Goal: Task Accomplishment & Management: Complete application form

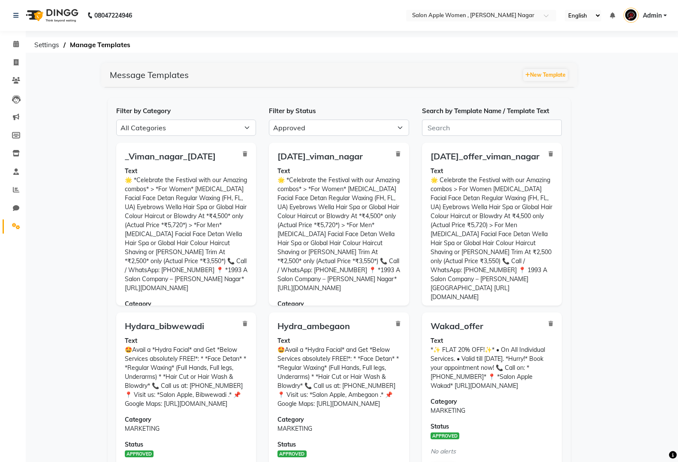
select select "APPROVED"
click at [494, 16] on input "text" at bounding box center [472, 16] width 124 height 9
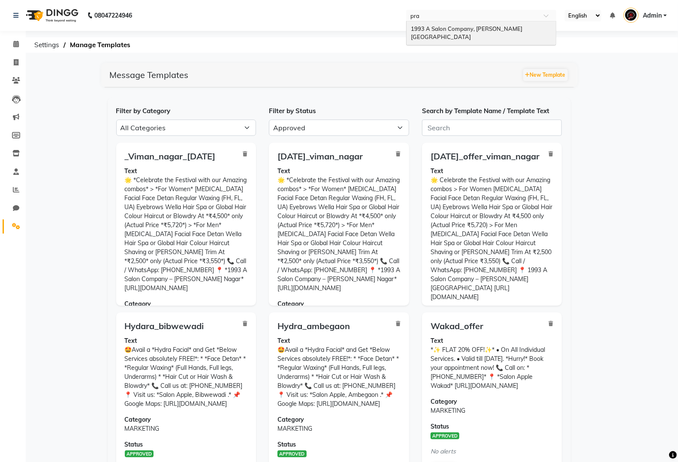
type input "prab"
drag, startPoint x: 520, startPoint y: 21, endPoint x: 519, endPoint y: 29, distance: 7.4
click at [520, 21] on div "1993 A Salon Company, [PERSON_NAME][GEOGRAPHIC_DATA]" at bounding box center [480, 33] width 149 height 24
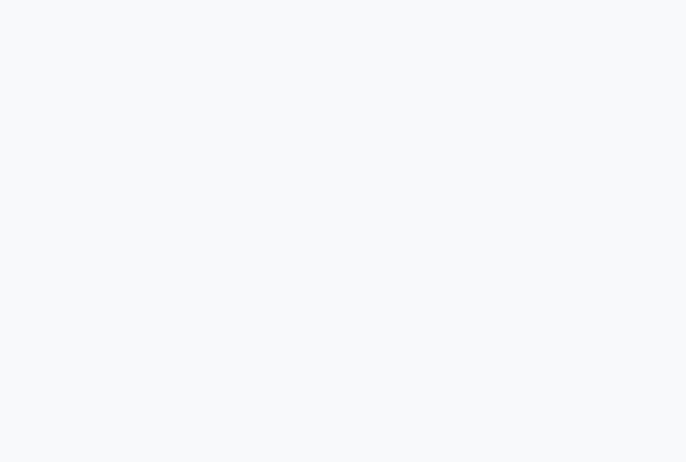
select select "APPROVED"
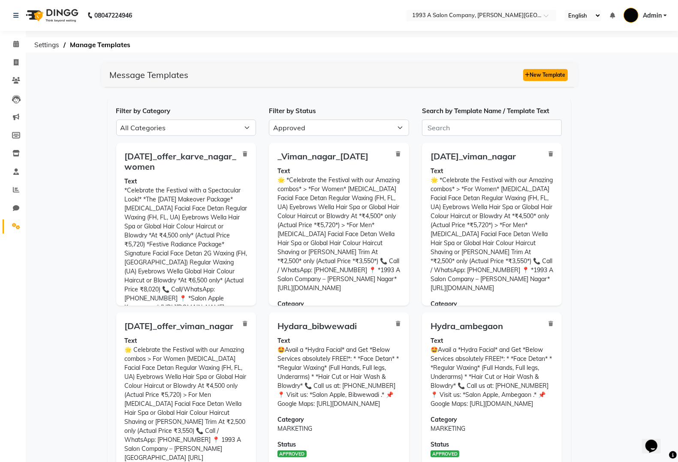
drag, startPoint x: 558, startPoint y: 76, endPoint x: 556, endPoint y: 69, distance: 7.2
click at [556, 69] on button "New Template" at bounding box center [545, 75] width 45 height 12
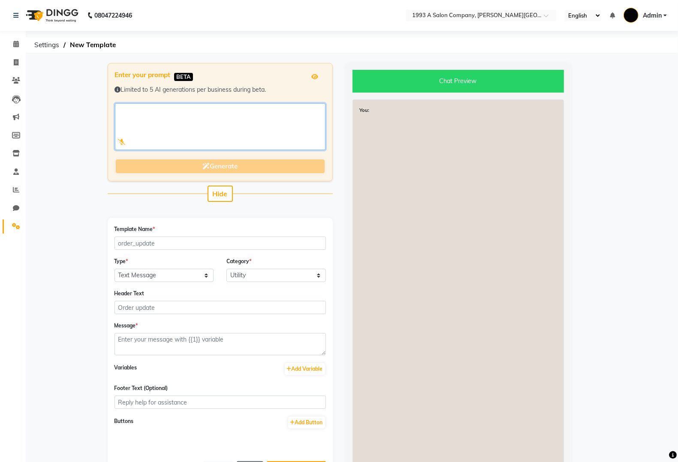
click at [262, 127] on textarea at bounding box center [220, 126] width 210 height 47
paste textarea "🌟 *Celebrate the Festival with our Amazing combos!* *Diwali Ready Makeover* >Fo…"
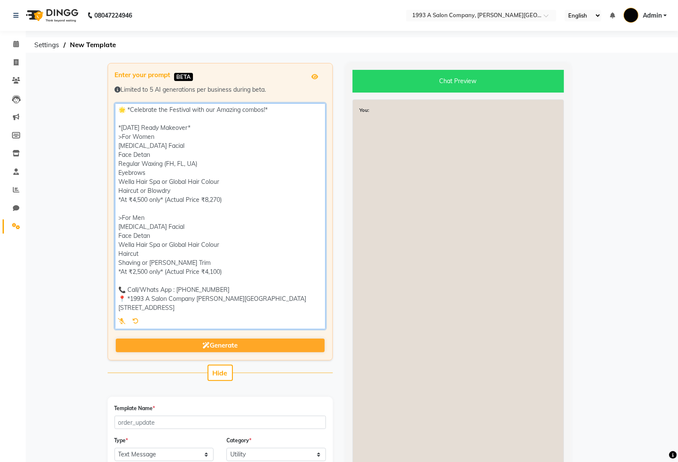
click at [133, 240] on textarea at bounding box center [220, 216] width 210 height 226
click at [118, 245] on textarea at bounding box center [220, 216] width 210 height 226
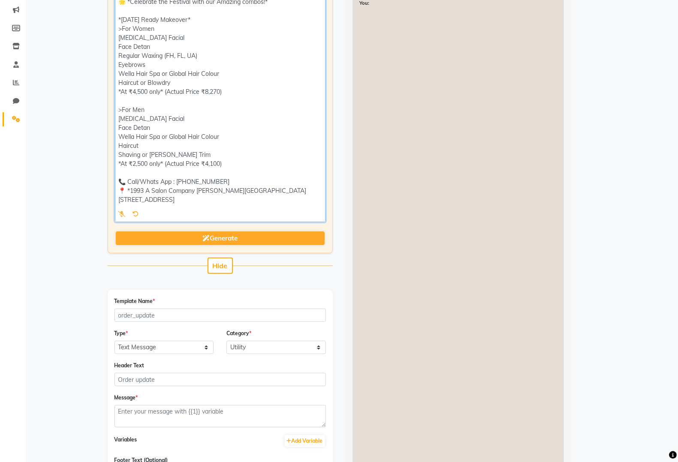
type textarea "🌟 *Celebrate the Festival with our Amazing combos!* *Diwali Ready Makeover* >Fo…"
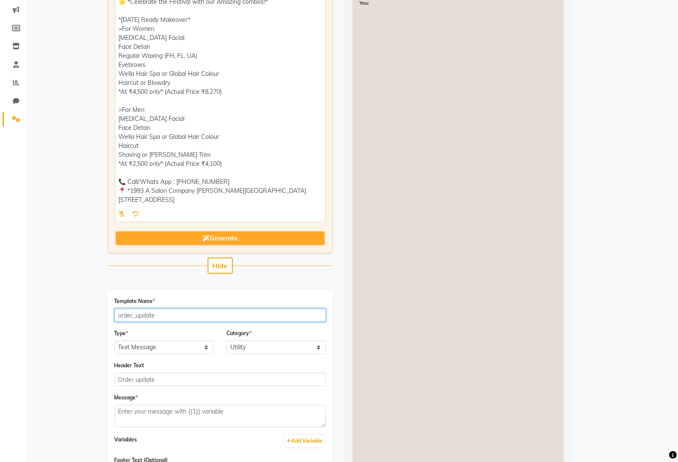
click at [185, 318] on input "Template Name *" at bounding box center [219, 315] width 211 height 13
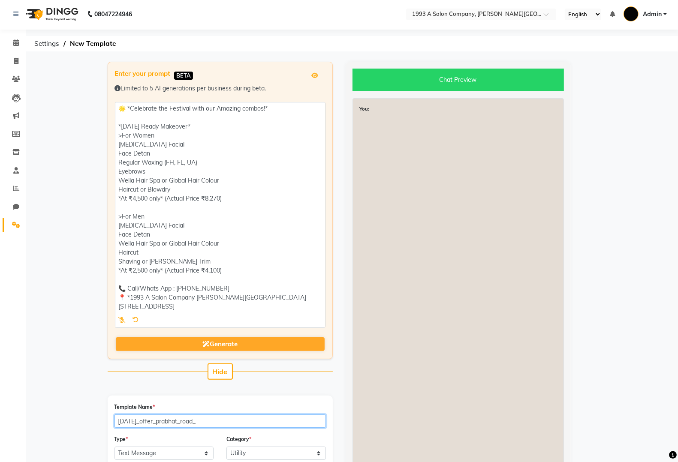
scroll to position [0, 0]
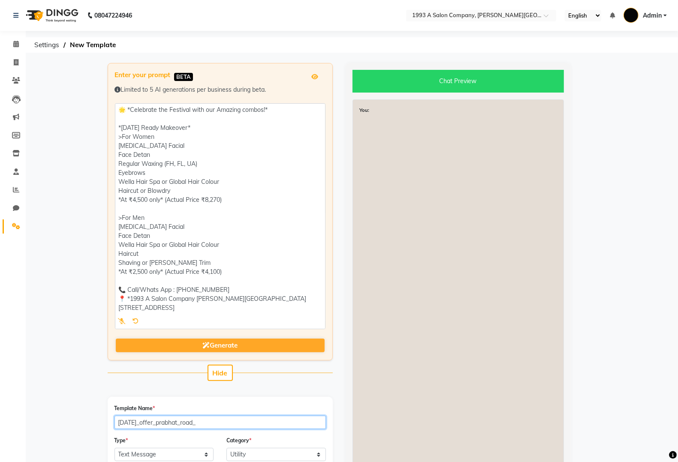
type input "diwali_offer_prabhat_road_"
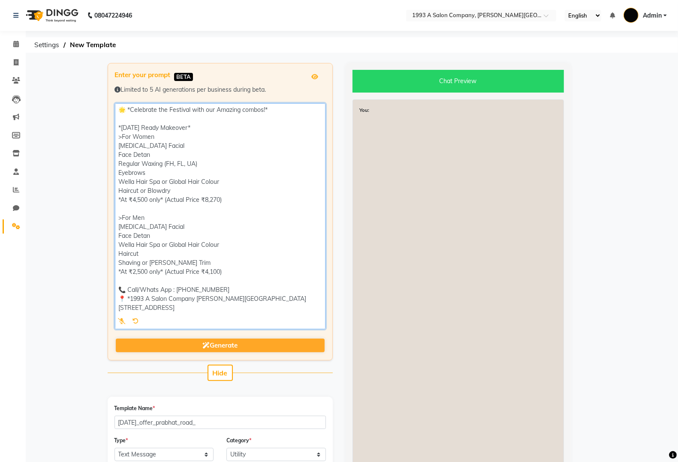
click at [220, 292] on textarea at bounding box center [220, 216] width 210 height 226
paste textarea "91688 25076"
drag, startPoint x: 201, startPoint y: 289, endPoint x: 209, endPoint y: 293, distance: 9.2
click at [202, 290] on textarea at bounding box center [220, 216] width 210 height 226
click at [201, 290] on textarea at bounding box center [220, 216] width 210 height 226
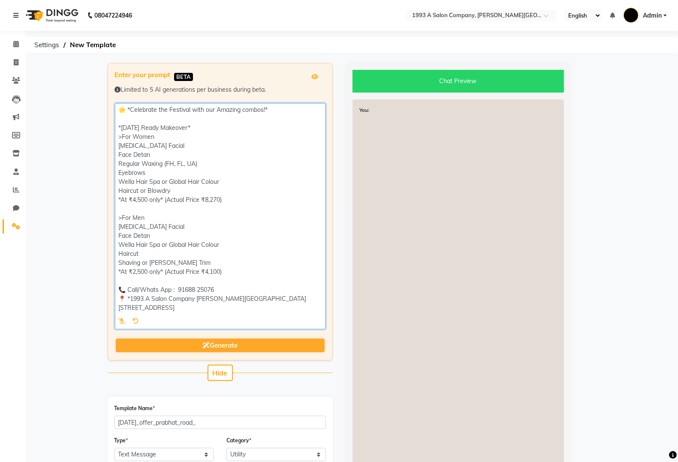
click at [200, 289] on textarea at bounding box center [220, 216] width 210 height 226
click at [199, 289] on textarea at bounding box center [220, 216] width 210 height 226
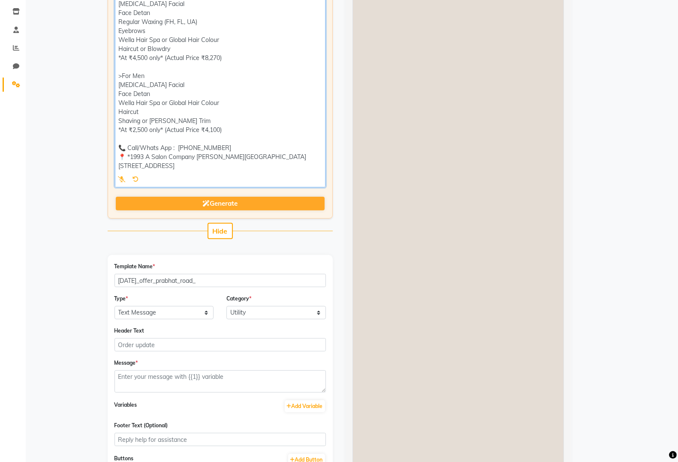
scroll to position [161, 0]
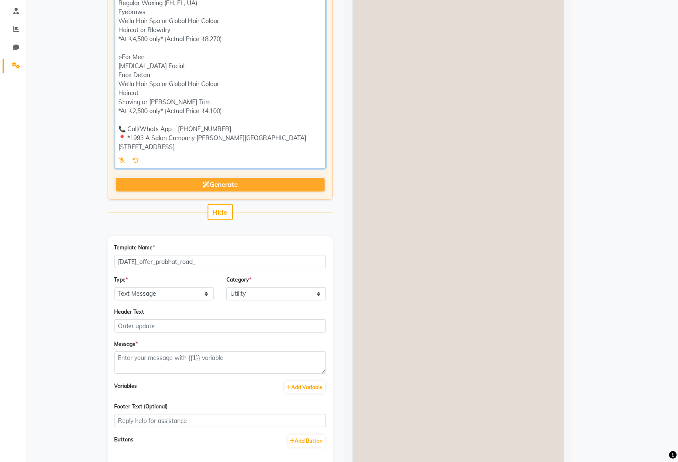
type textarea "🌟 *Celebrate the Festival with our Amazing combos!* *Diwali Ready Makeover* >Fo…"
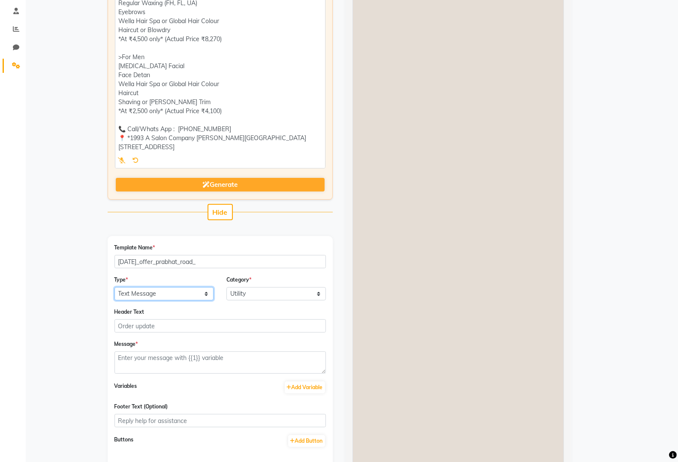
click at [192, 289] on select "Text Message Image with Text" at bounding box center [163, 293] width 99 height 13
select select "IMAGE"
click at [114, 287] on select "Text Message Image with Text" at bounding box center [163, 293] width 99 height 13
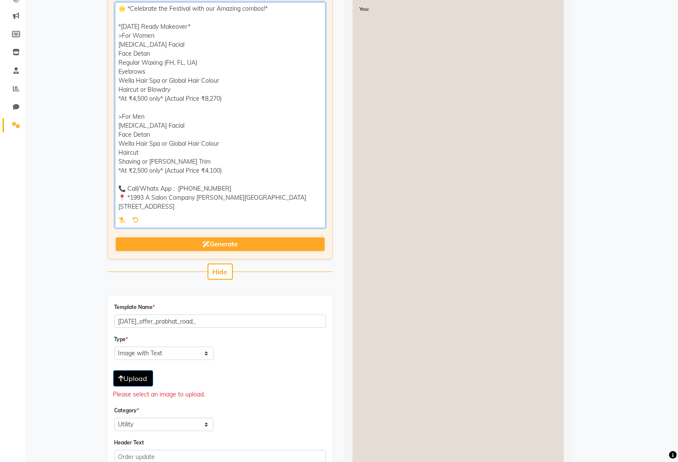
scroll to position [51, 0]
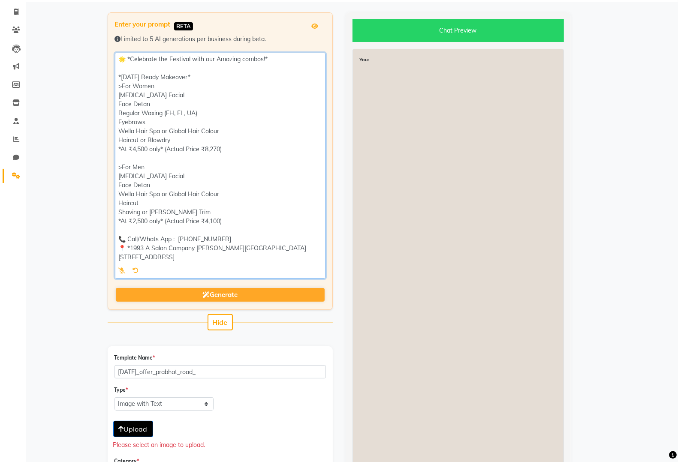
drag, startPoint x: 268, startPoint y: 150, endPoint x: 119, endPoint y: 61, distance: 173.6
click at [119, 61] on textarea at bounding box center [220, 166] width 210 height 226
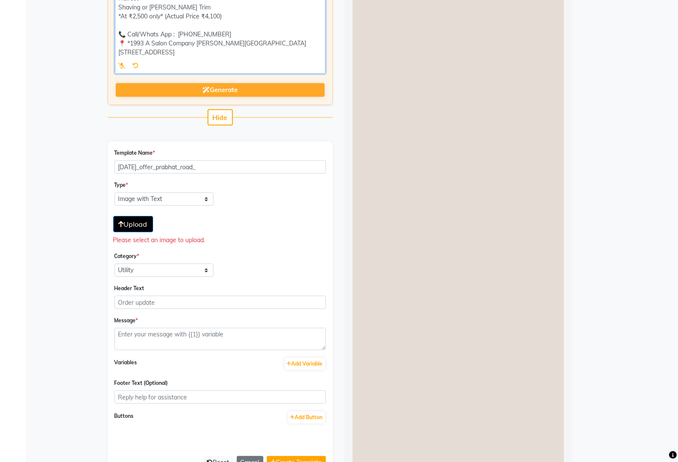
scroll to position [265, 0]
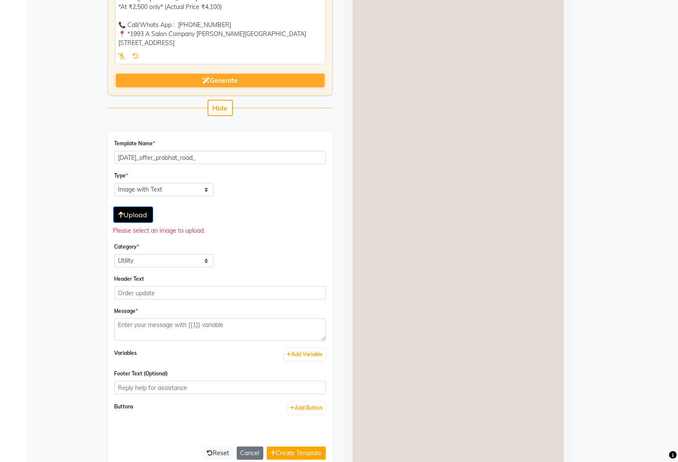
click at [181, 316] on div "Message *" at bounding box center [219, 324] width 211 height 34
click at [144, 189] on select "Text Message Image with Text" at bounding box center [163, 189] width 99 height 13
click at [114, 183] on select "Text Message Image with Text" at bounding box center [163, 189] width 99 height 13
click at [142, 216] on span "Upload" at bounding box center [133, 214] width 29 height 9
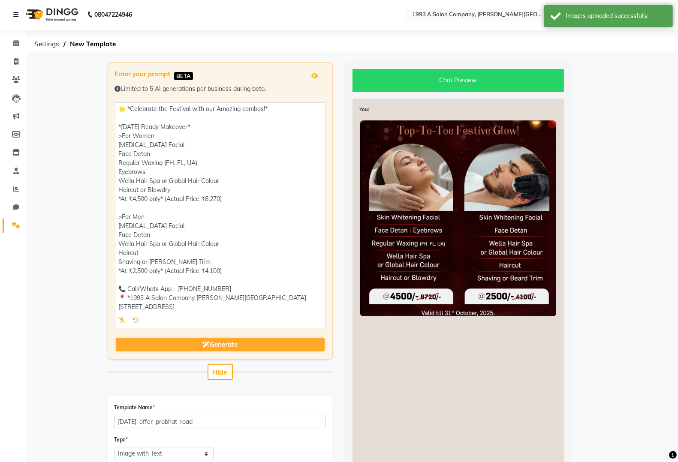
scroll to position [0, 0]
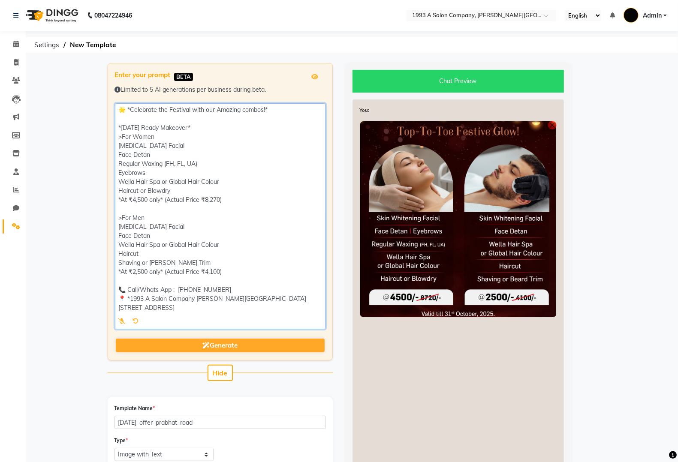
click at [216, 198] on textarea at bounding box center [220, 216] width 210 height 226
click at [218, 198] on textarea at bounding box center [220, 216] width 210 height 226
click at [217, 198] on textarea at bounding box center [220, 216] width 210 height 226
type textarea "🌟 *Celebrate the Festival with our Amazing combos!* *[DATE] Ready Makeover* >Fo…"
drag, startPoint x: 223, startPoint y: 289, endPoint x: 179, endPoint y: 290, distance: 44.2
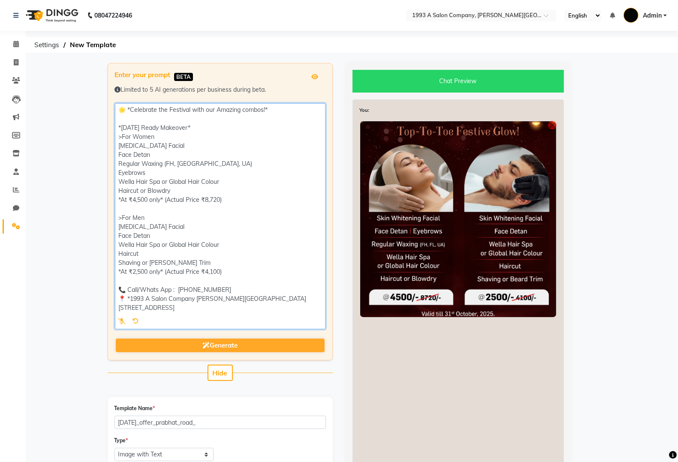
click at [179, 290] on textarea at bounding box center [220, 216] width 210 height 226
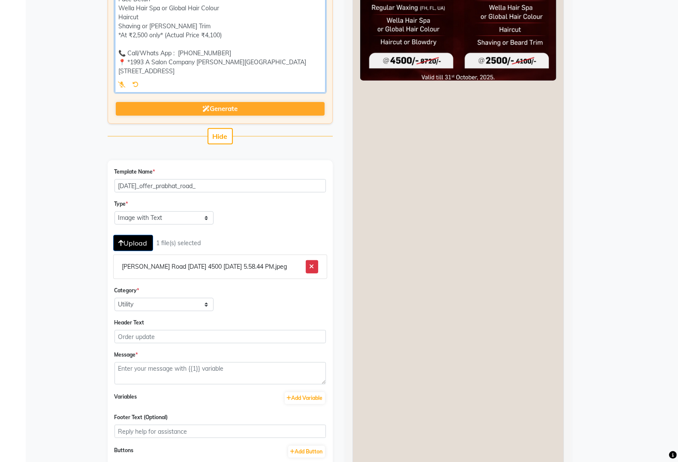
scroll to position [268, 0]
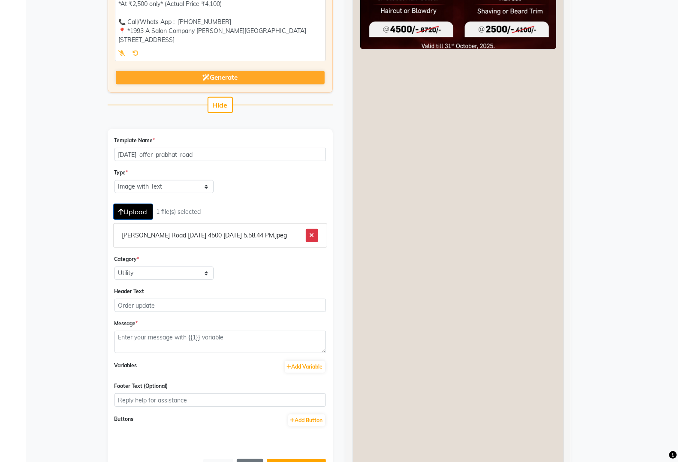
click at [127, 207] on span "Upload" at bounding box center [133, 211] width 29 height 9
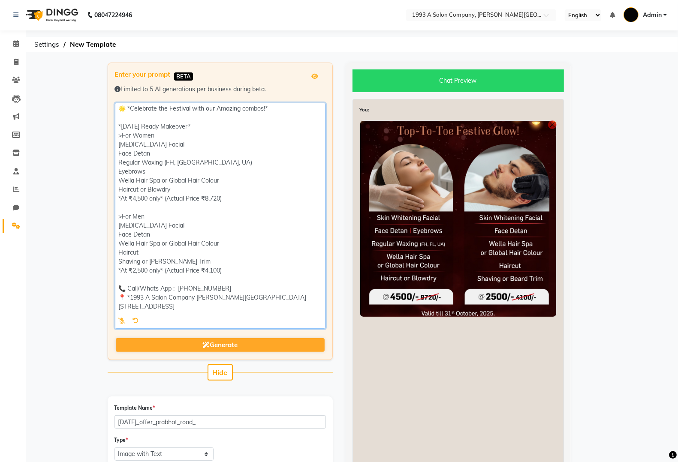
scroll to position [0, 0]
drag, startPoint x: 265, startPoint y: 307, endPoint x: 118, endPoint y: 108, distance: 246.9
click at [118, 108] on textarea at bounding box center [220, 216] width 210 height 226
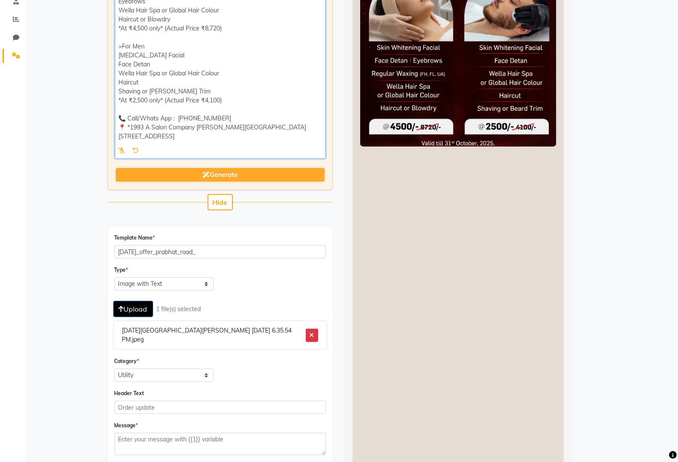
scroll to position [322, 0]
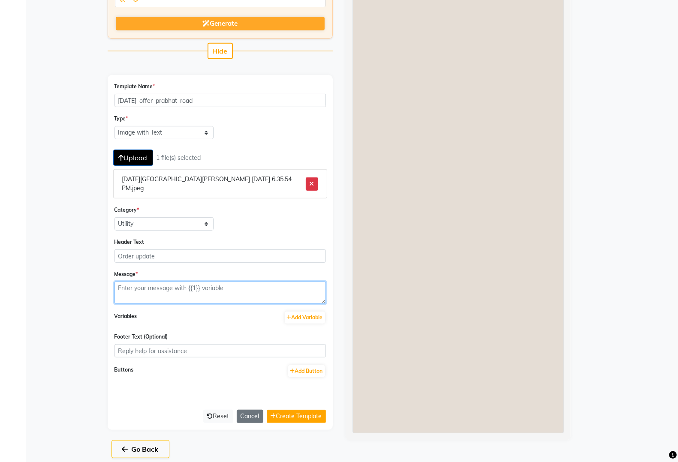
click at [234, 283] on textarea at bounding box center [219, 293] width 211 height 22
paste textarea "🌟 *Celebrate the Festival with our Amazing combos!* *[DATE] Ready Makeover* >Fo…"
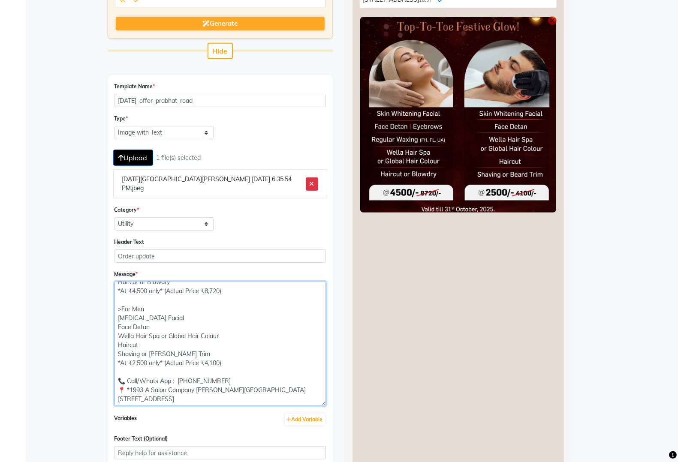
scroll to position [78, 0]
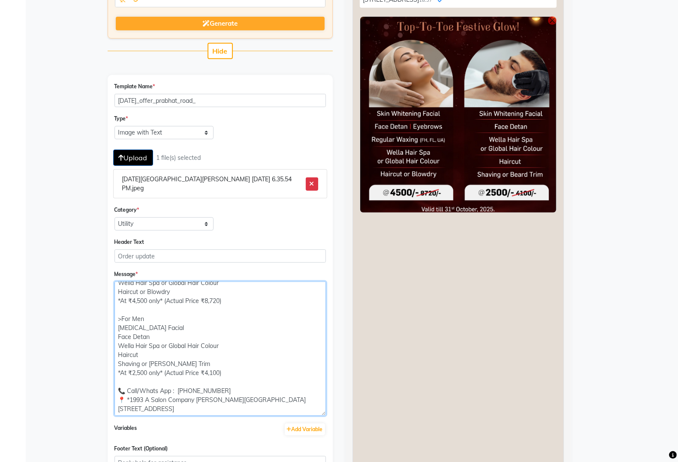
drag, startPoint x: 324, startPoint y: 293, endPoint x: 352, endPoint y: 405, distance: 115.7
click at [352, 405] on div "Enter your prompt BETA Limited to 5 AI generations per business during beta. Ge…" at bounding box center [339, 160] width 476 height 839
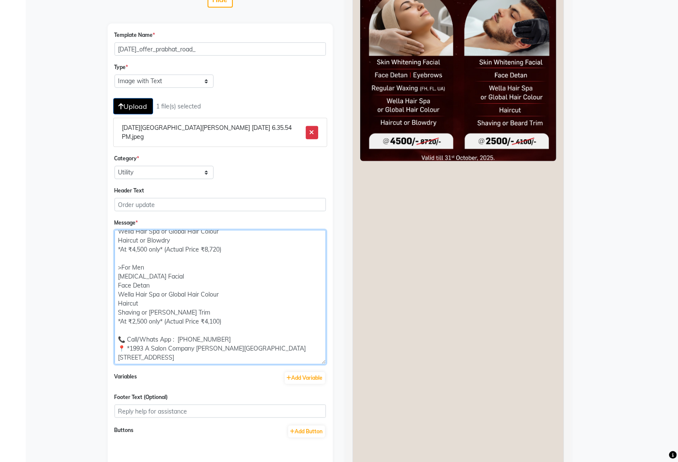
scroll to position [433, 0]
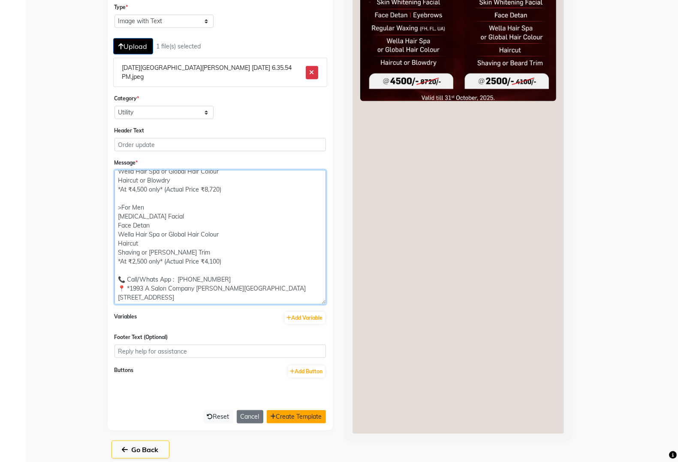
type textarea "🌟 *Celebrate the Festival with our Amazing combos!* *[DATE] Ready Makeover* >Fo…"
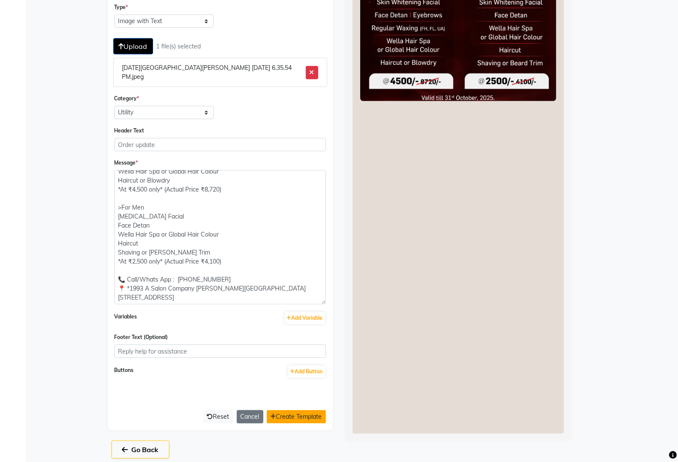
click at [309, 410] on button "Create Template" at bounding box center [296, 416] width 59 height 13
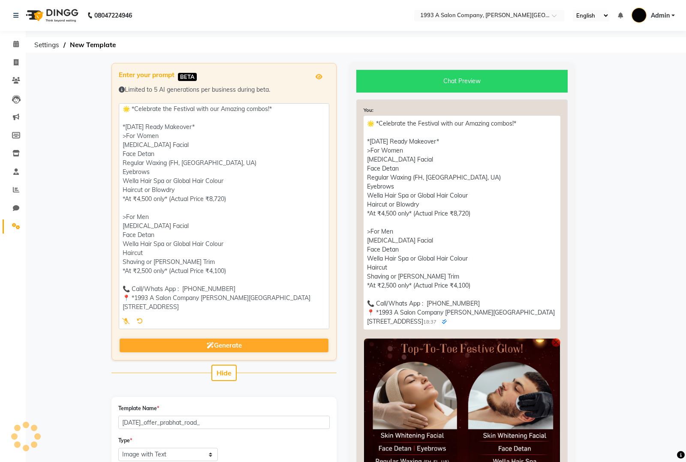
select select "APPROVED"
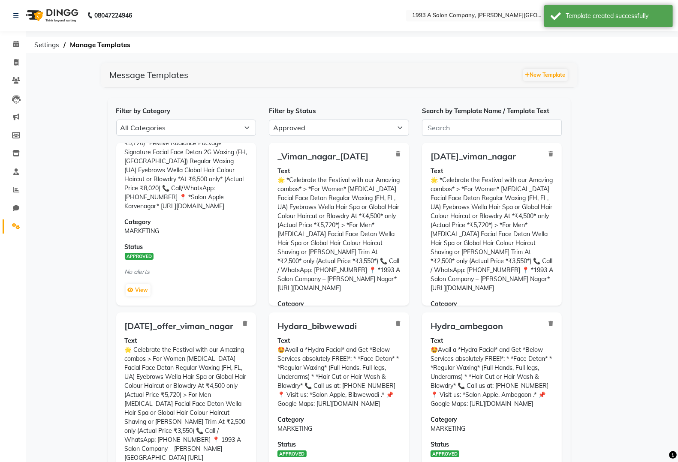
scroll to position [101, 0]
click at [467, 19] on input "text" at bounding box center [472, 16] width 124 height 9
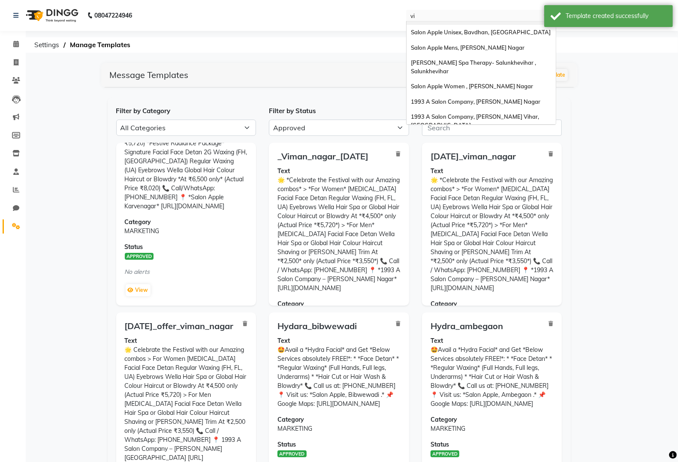
scroll to position [0, 0]
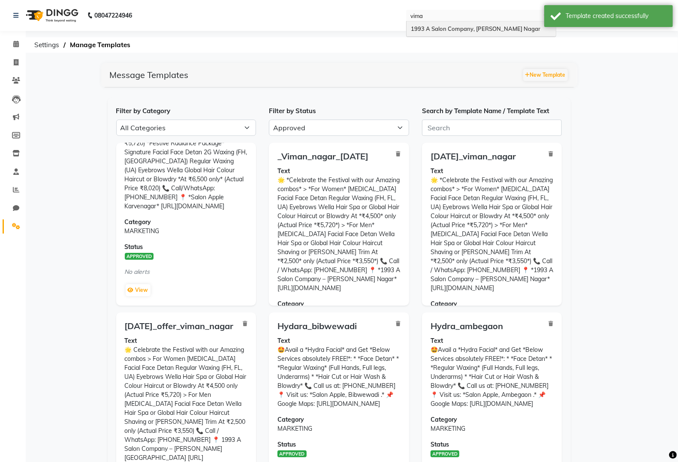
type input "viman"
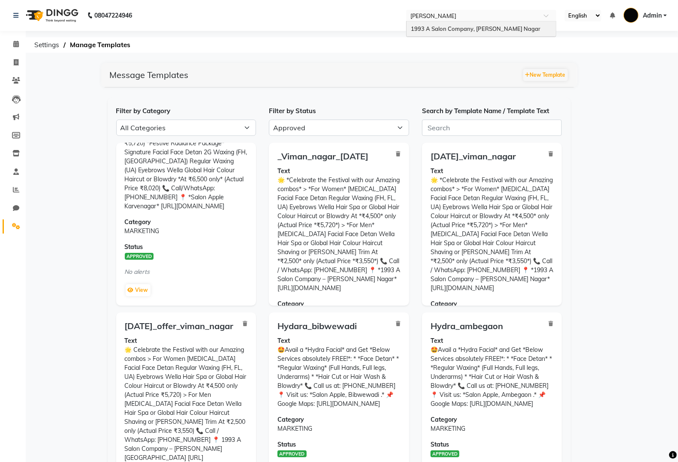
click at [472, 27] on span "1993 A Salon Company, [PERSON_NAME] Nagar" at bounding box center [475, 28] width 129 height 7
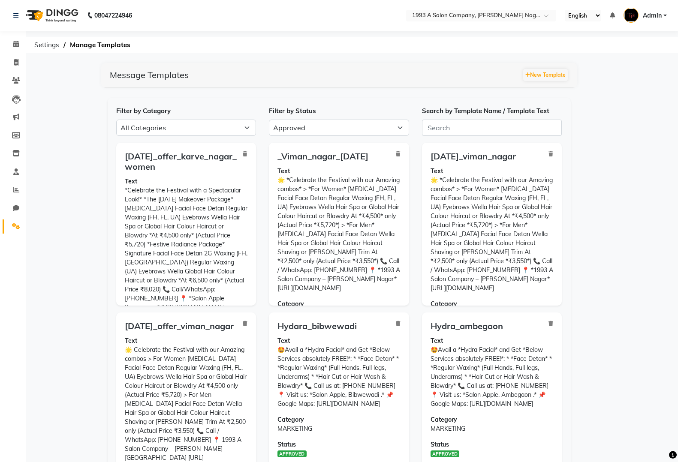
select select "APPROVED"
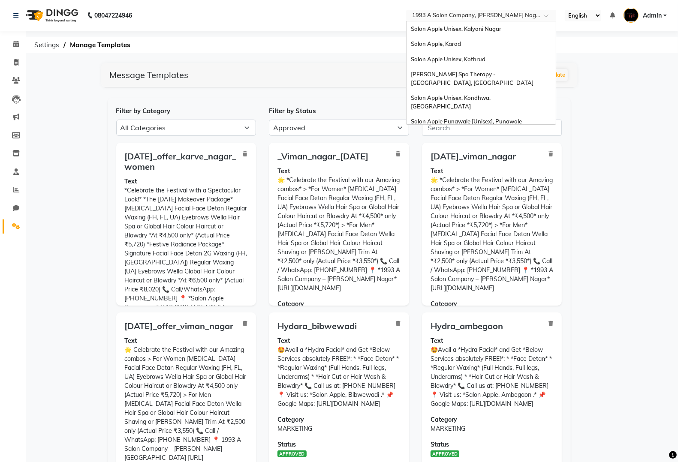
click at [451, 14] on input "text" at bounding box center [472, 16] width 124 height 9
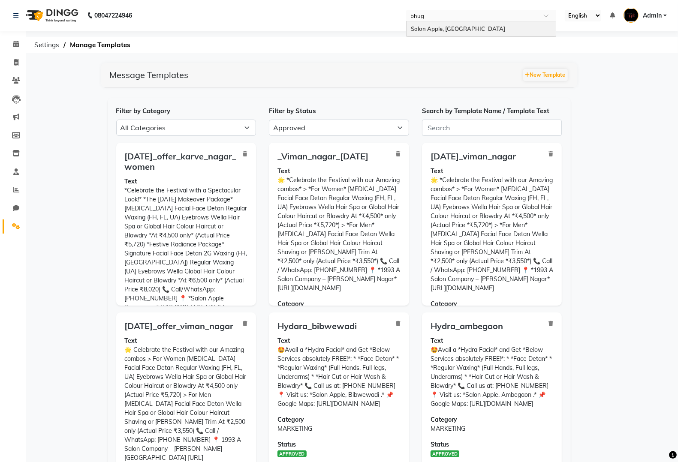
type input "bhuga"
click at [459, 21] on ng-dropdown-panel "Salon Apple, [GEOGRAPHIC_DATA]" at bounding box center [481, 29] width 150 height 16
click at [459, 25] on span "Salon Apple, [GEOGRAPHIC_DATA]" at bounding box center [458, 28] width 94 height 7
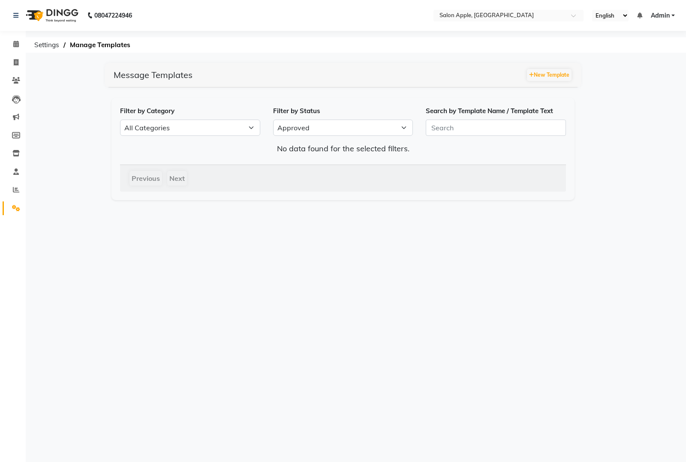
select select "APPROVED"
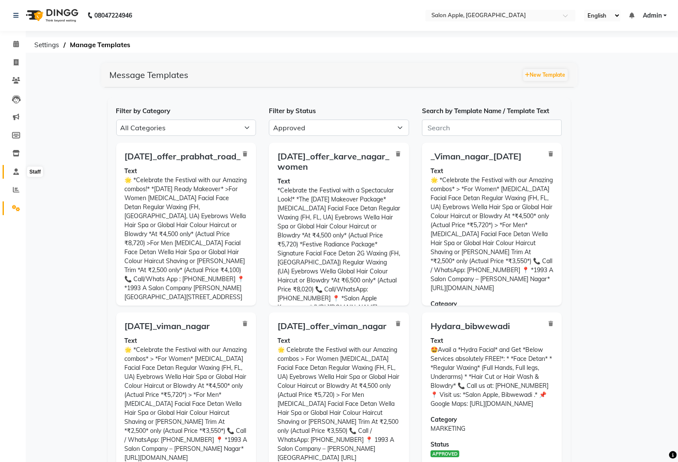
click at [15, 168] on icon at bounding box center [16, 171] width 6 height 6
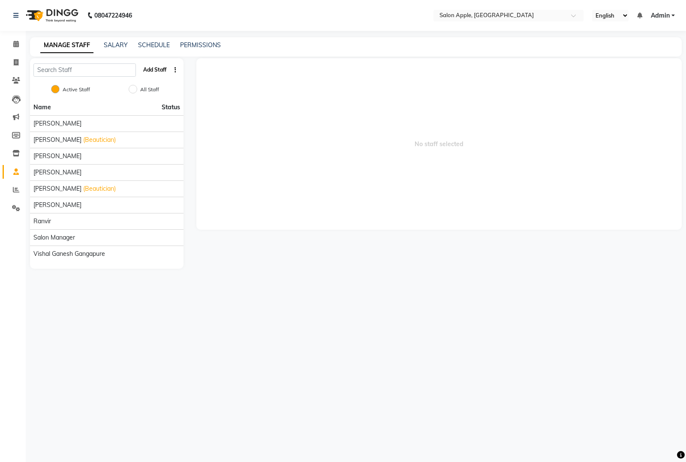
click at [160, 69] on button "Add Staff" at bounding box center [155, 70] width 30 height 15
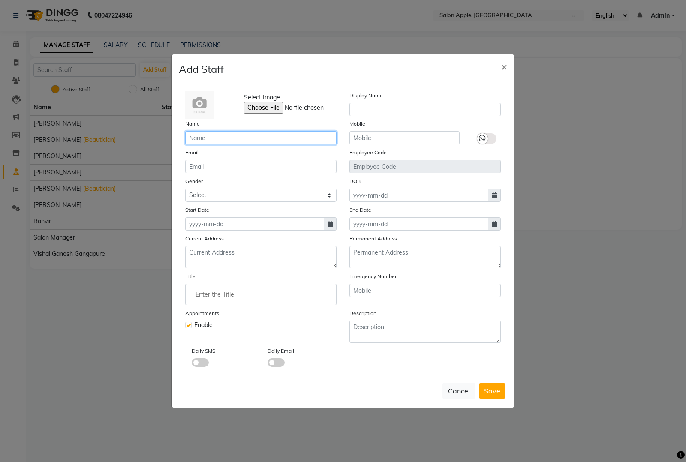
drag, startPoint x: 259, startPoint y: 138, endPoint x: 224, endPoint y: 49, distance: 94.7
click at [259, 137] on input "text" at bounding box center [260, 137] width 151 height 13
click at [234, 139] on input "text" at bounding box center [260, 137] width 151 height 13
paste input "[PERSON_NAME]"
type input "[PERSON_NAME]"
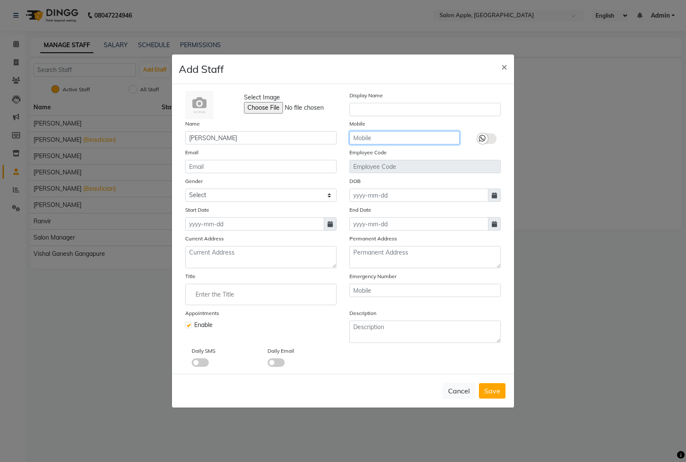
click at [379, 136] on input "text" at bounding box center [404, 137] width 110 height 13
click at [328, 225] on icon at bounding box center [330, 224] width 5 height 6
select select "10"
select select "2025"
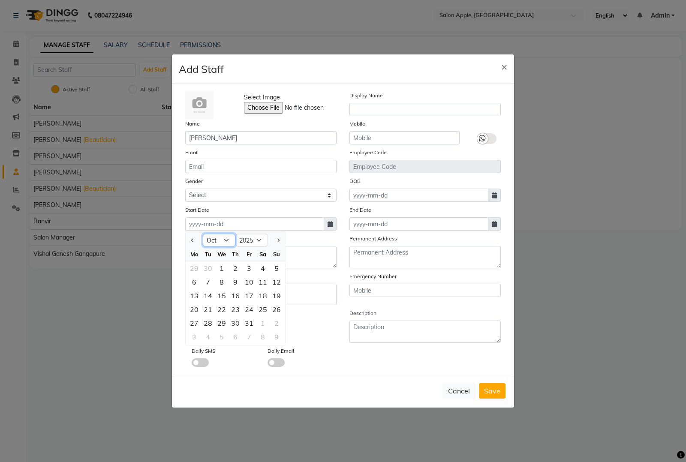
click at [229, 239] on select "Jan Feb Mar Apr May Jun [DATE] Aug Sep Oct Nov Dec" at bounding box center [219, 240] width 33 height 13
select select "8"
click at [203, 234] on select "Jan Feb Mar Apr May Jun [DATE] Aug Sep Oct Nov Dec" at bounding box center [219, 240] width 33 height 13
click at [234, 281] on div "7" at bounding box center [235, 282] width 14 height 14
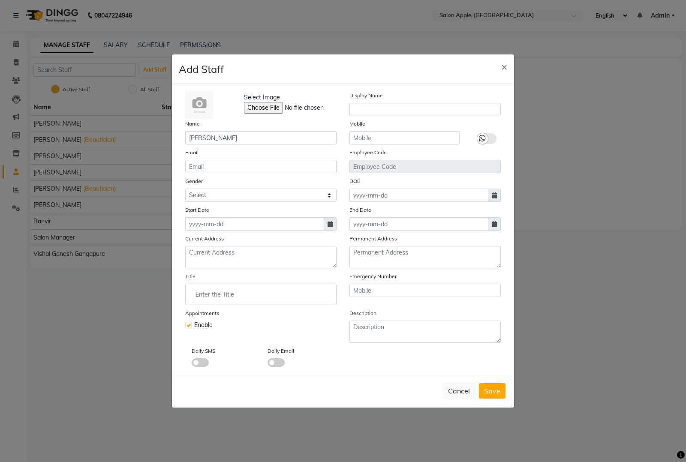
type input "[DATE]"
click at [484, 391] on button "Save" at bounding box center [492, 390] width 27 height 15
checkbox input "false"
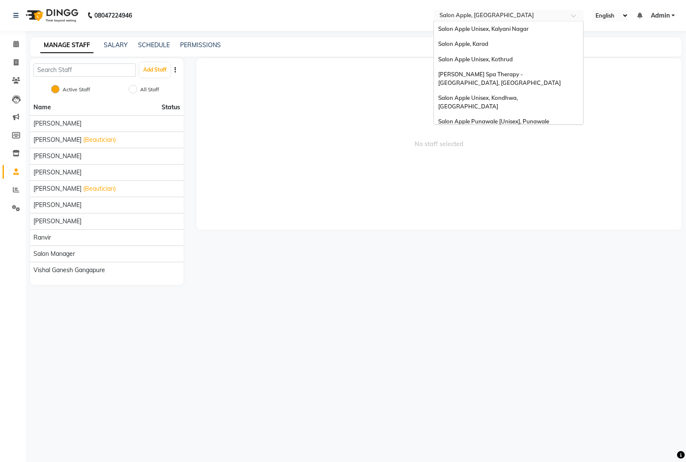
click at [479, 18] on input "text" at bounding box center [500, 16] width 124 height 9
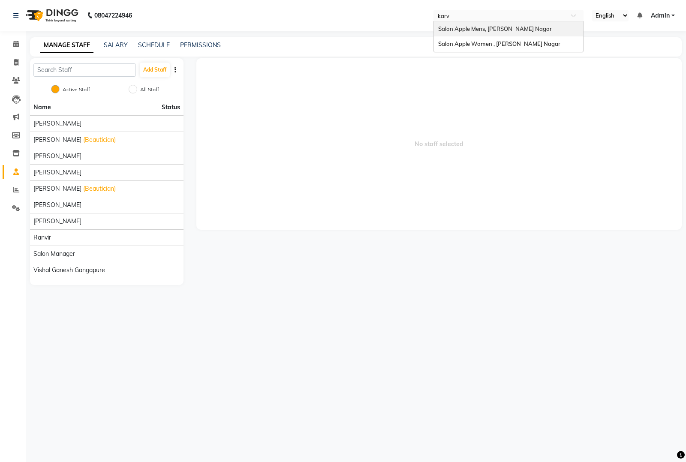
type input "[PERSON_NAME]"
click at [537, 41] on div "Salon Apple Women , [PERSON_NAME] Nagar" at bounding box center [508, 43] width 149 height 15
